Goal: Find specific page/section: Find specific page/section

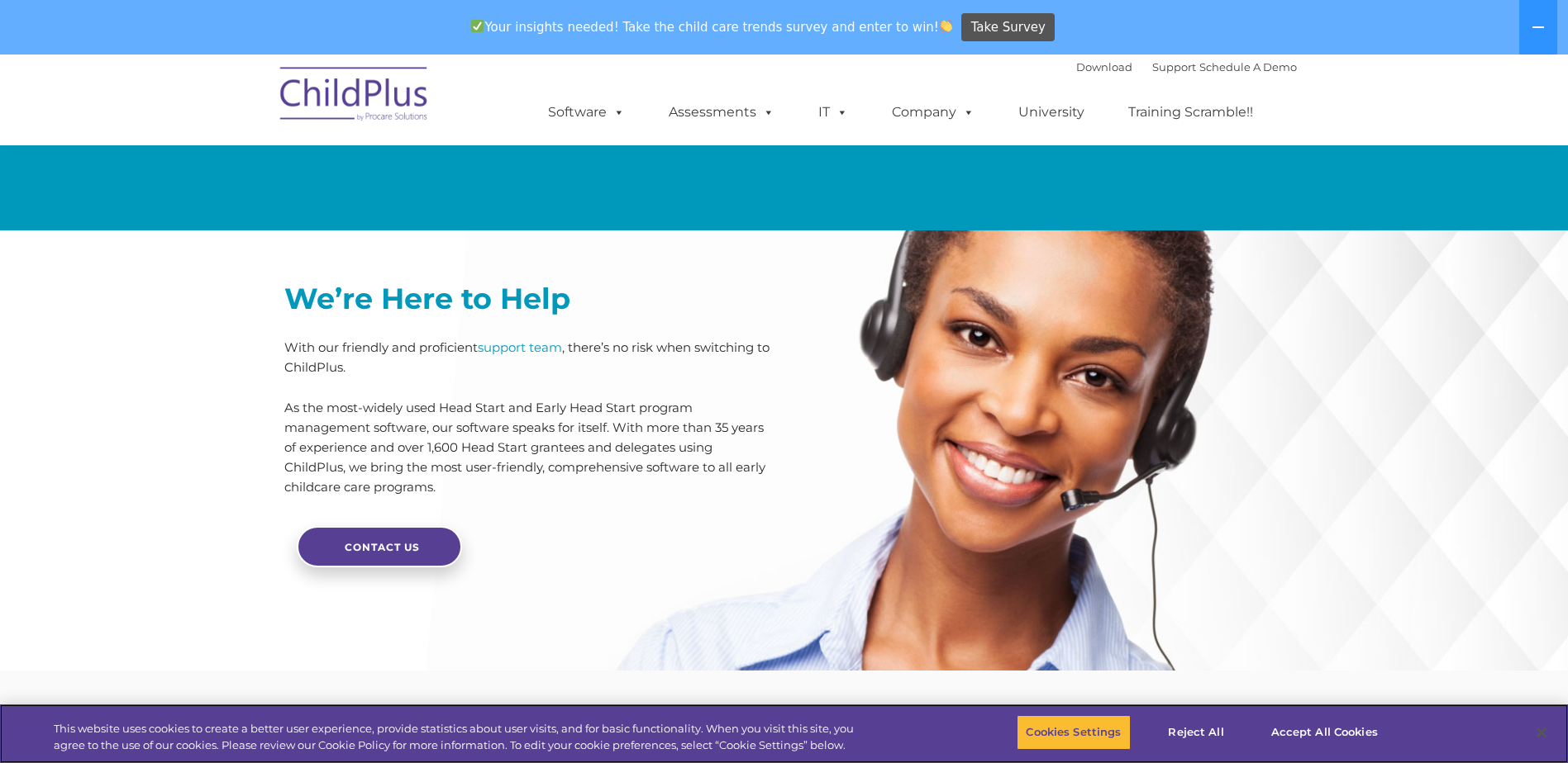
scroll to position [3943, 0]
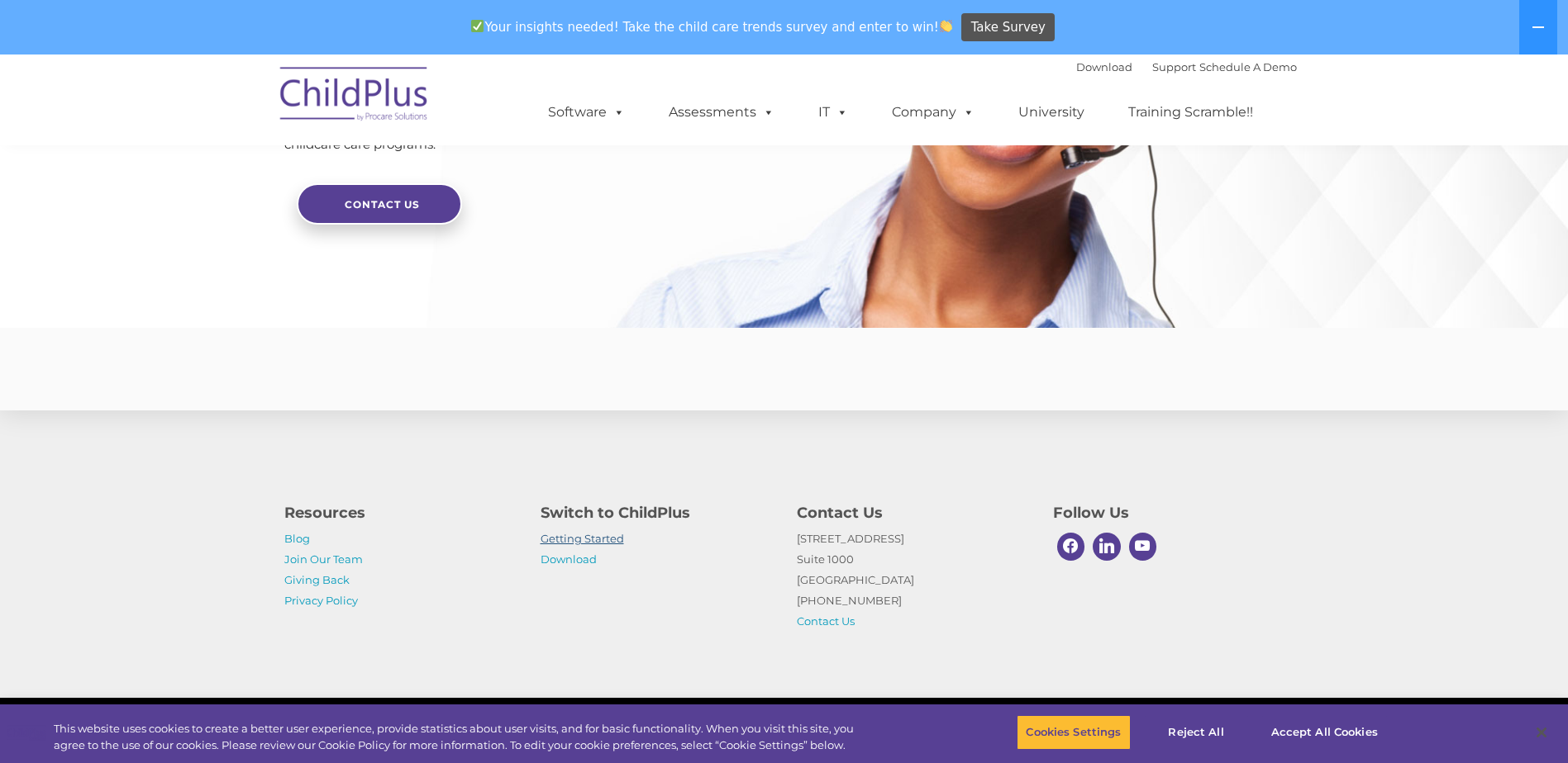
click at [575, 535] on link "Getting Started" at bounding box center [582, 538] width 83 height 13
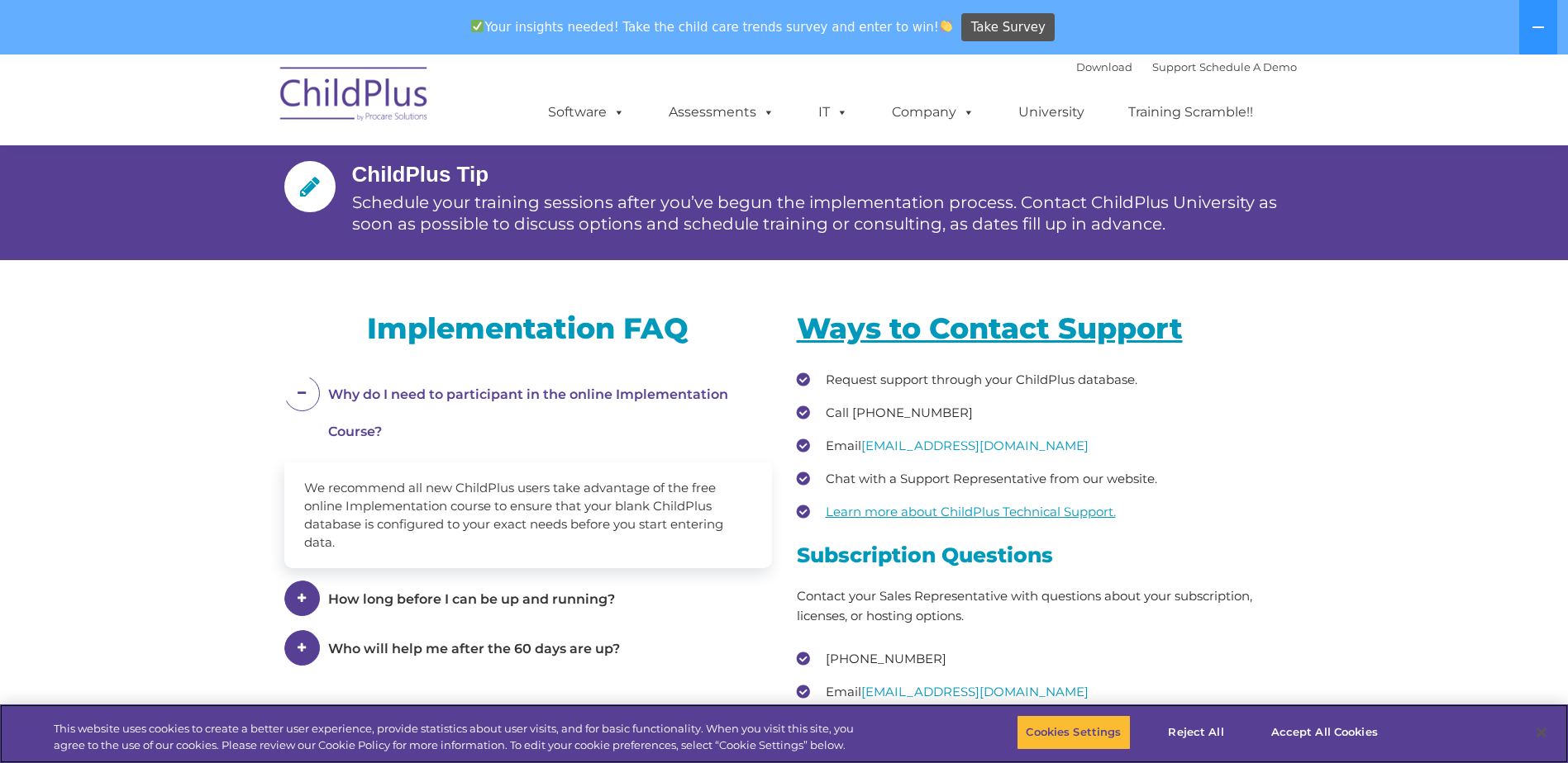
scroll to position [2060, 0]
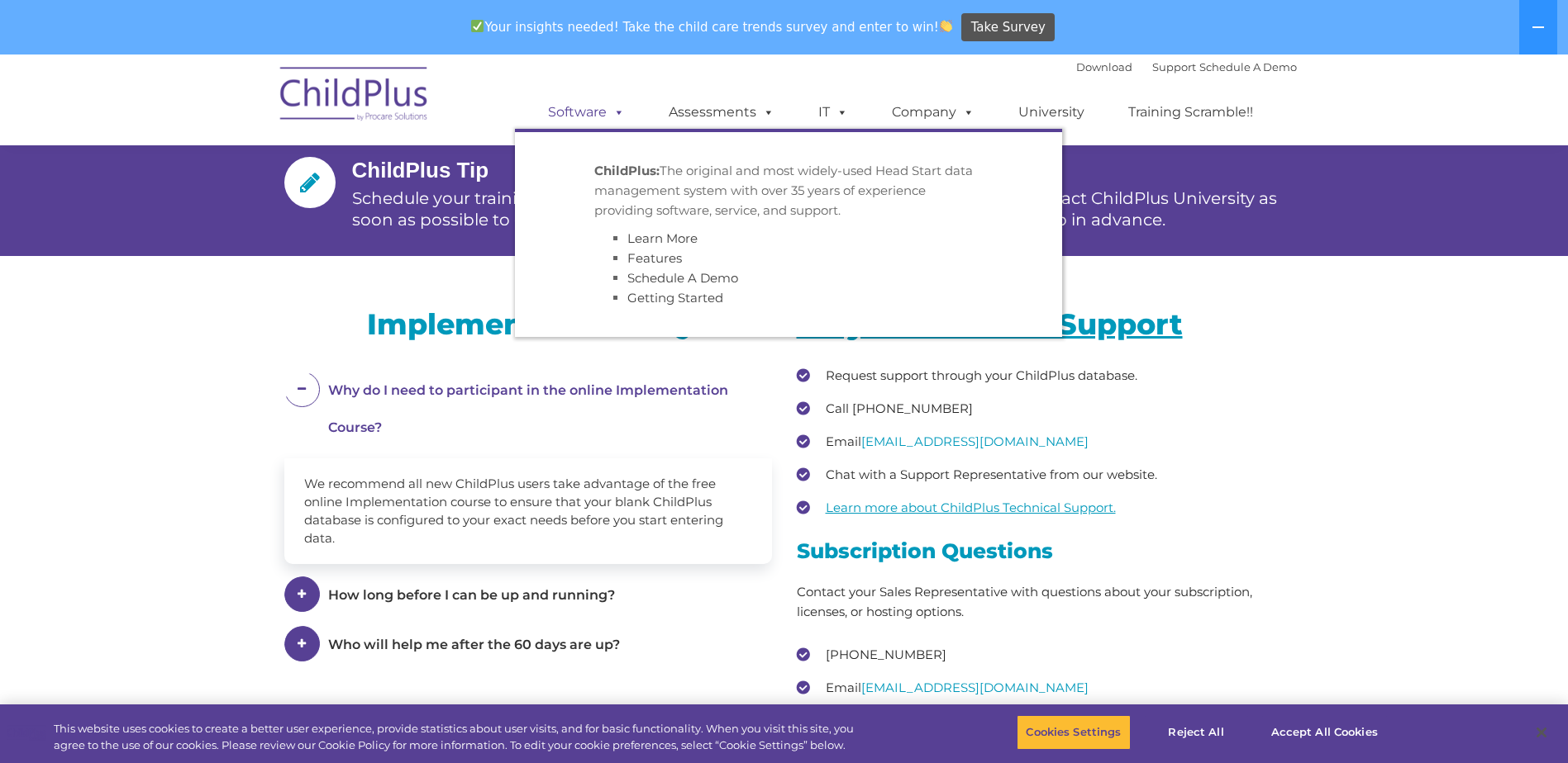
drag, startPoint x: 615, startPoint y: 130, endPoint x: 607, endPoint y: 113, distance: 18.8
click at [615, 130] on ul "ChildPlus: The original and most widely-used Head Start data management system …" at bounding box center [789, 232] width 547 height 208
click at [607, 112] on span at bounding box center [616, 112] width 19 height 16
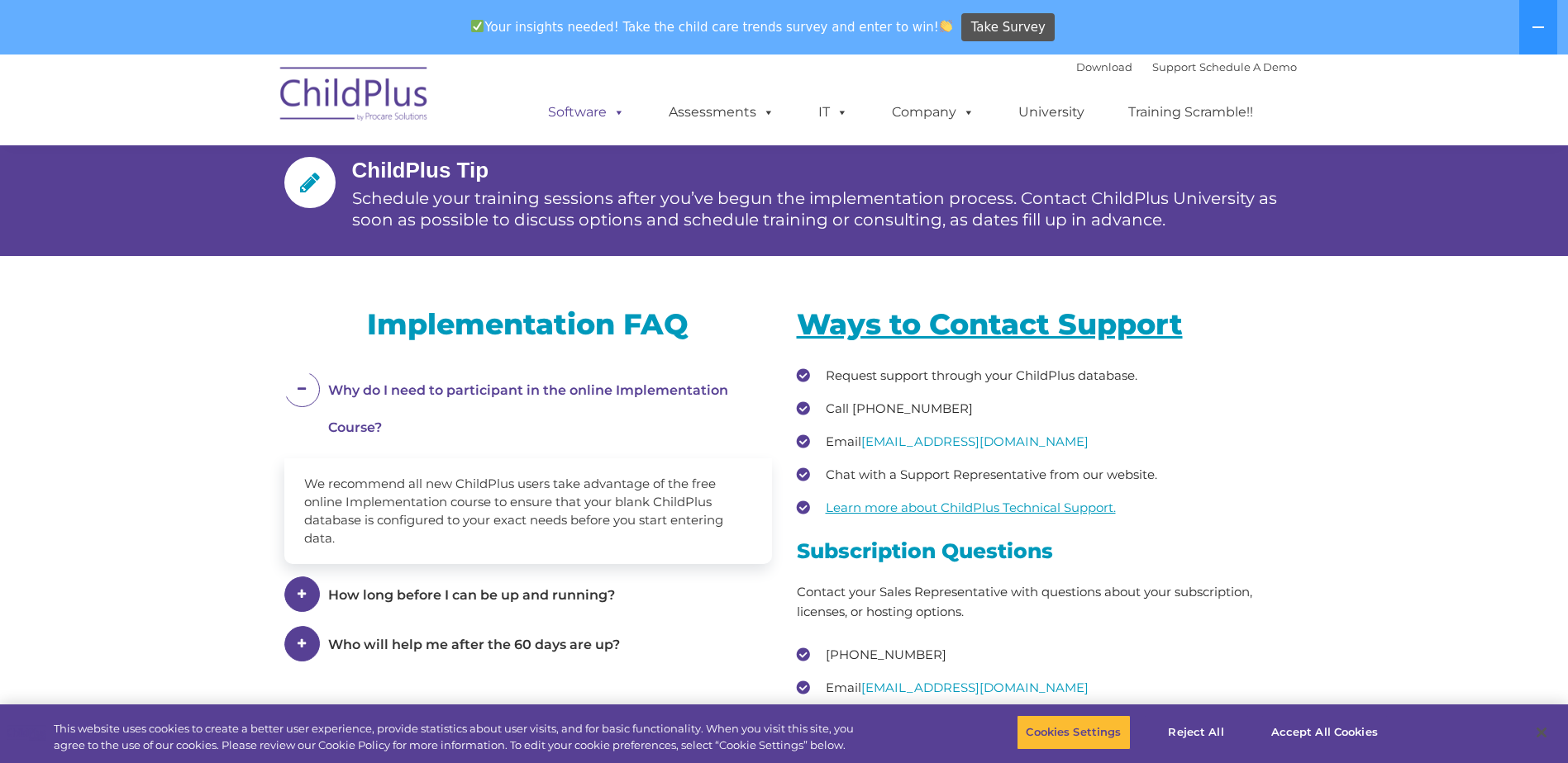
click at [607, 112] on span at bounding box center [616, 112] width 19 height 16
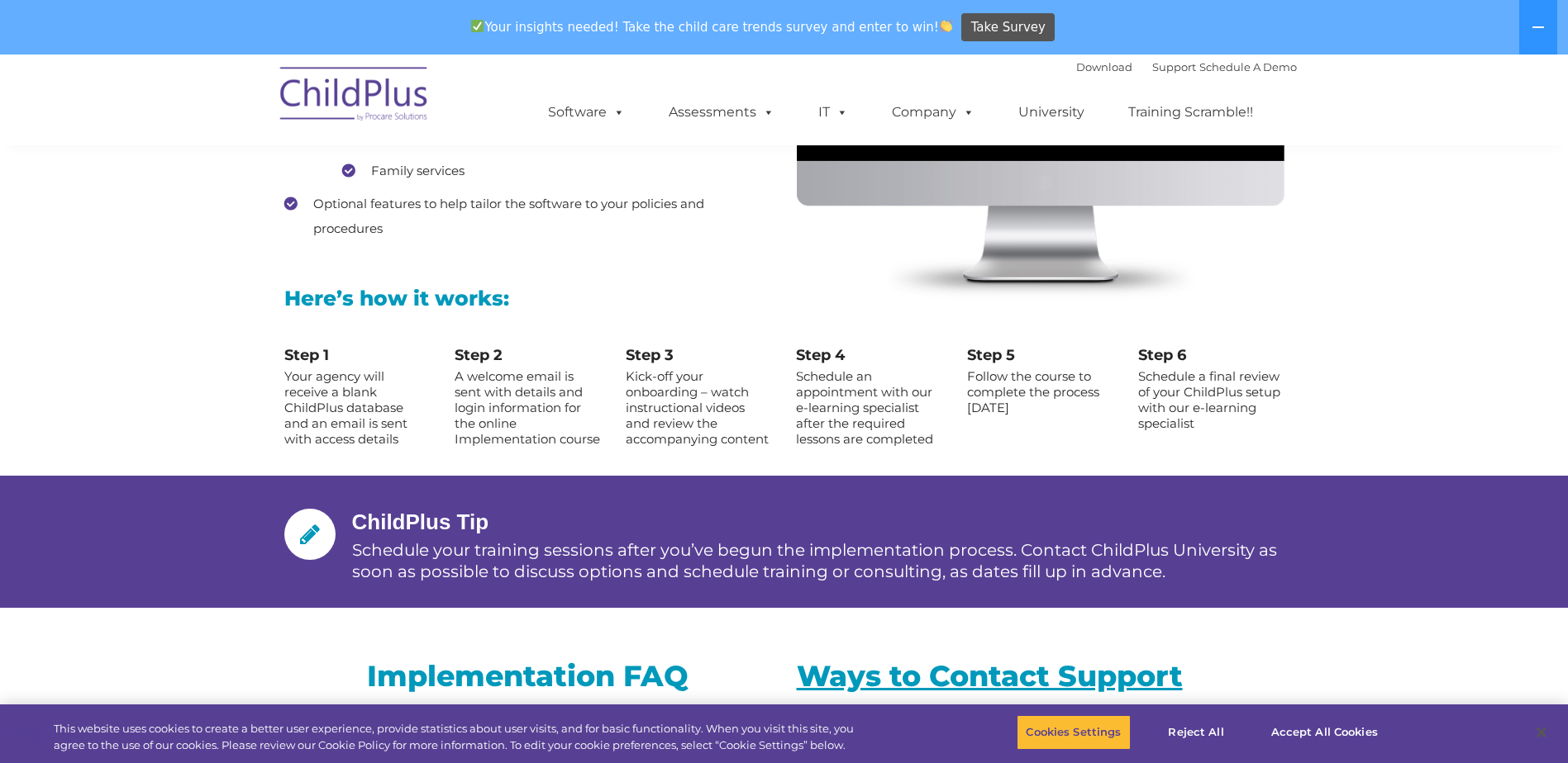
scroll to position [1707, 0]
